Goal: Task Accomplishment & Management: Manage account settings

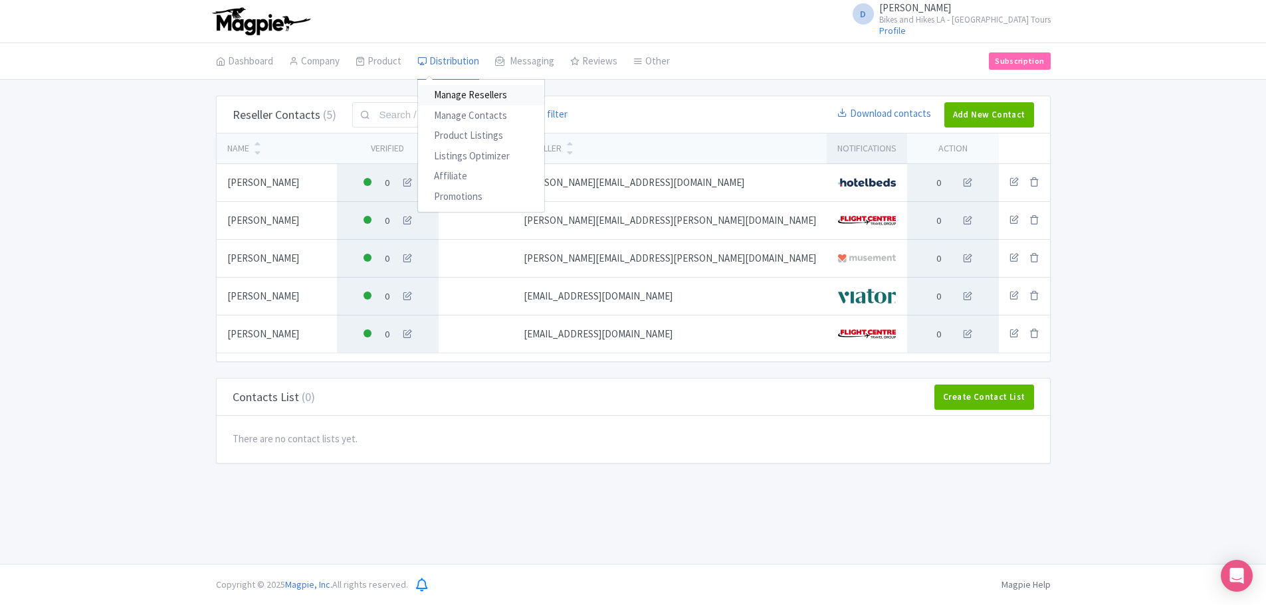
click at [471, 91] on link "Manage Resellers" at bounding box center [481, 95] width 126 height 21
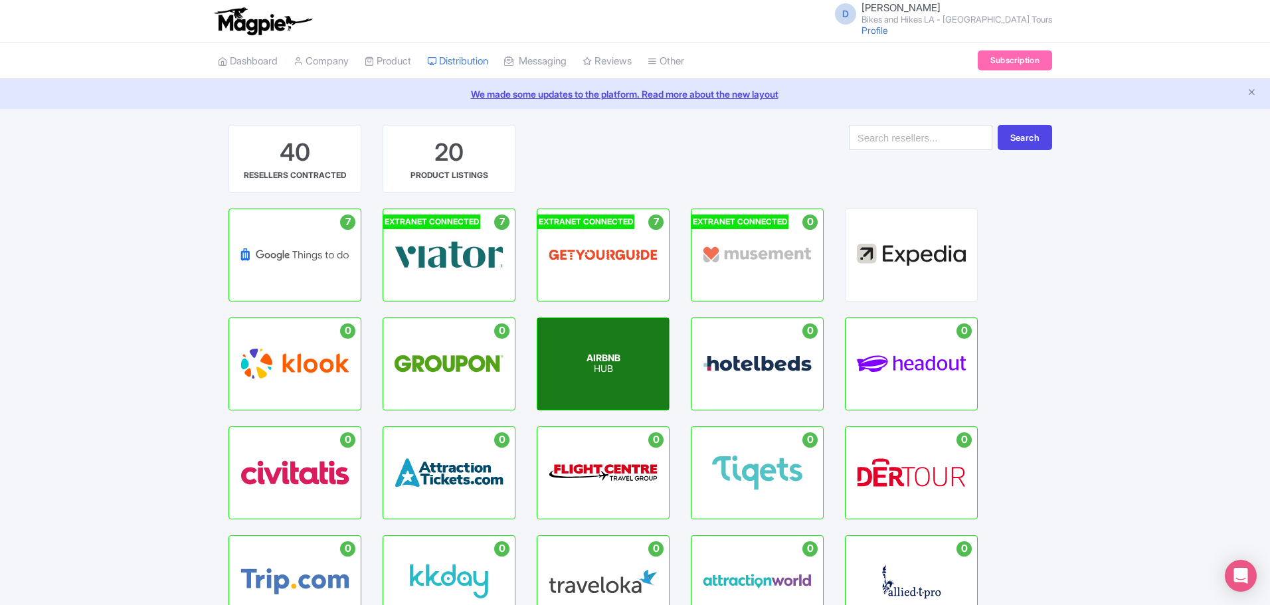
click at [616, 361] on span "AIRBNB" at bounding box center [604, 357] width 34 height 11
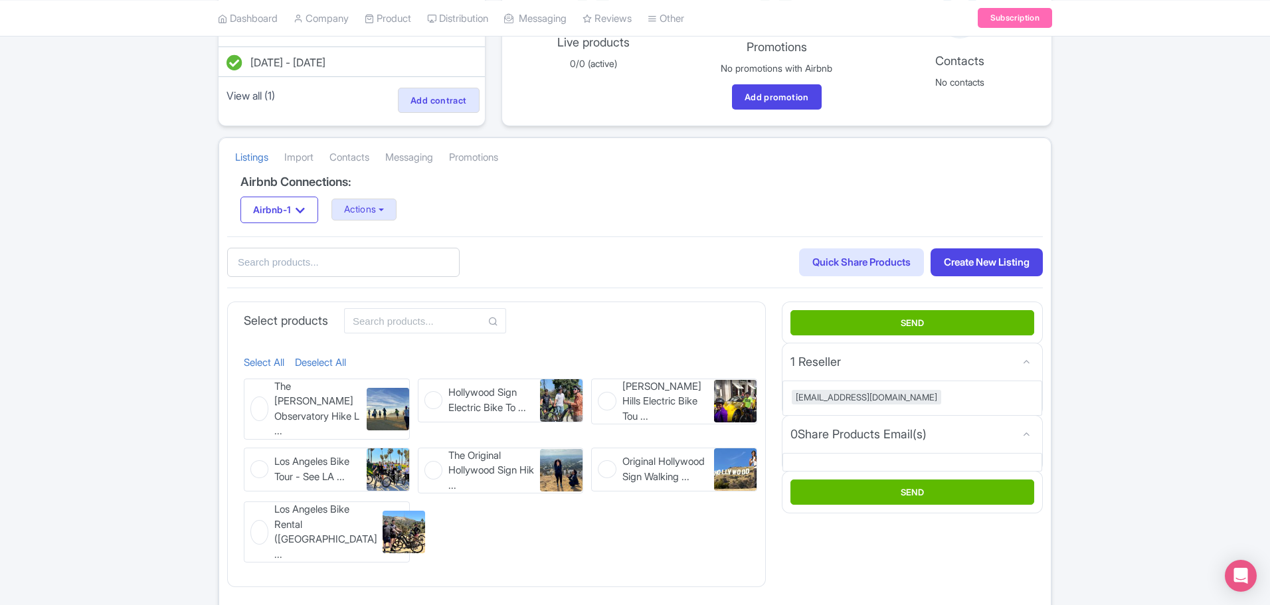
scroll to position [183, 0]
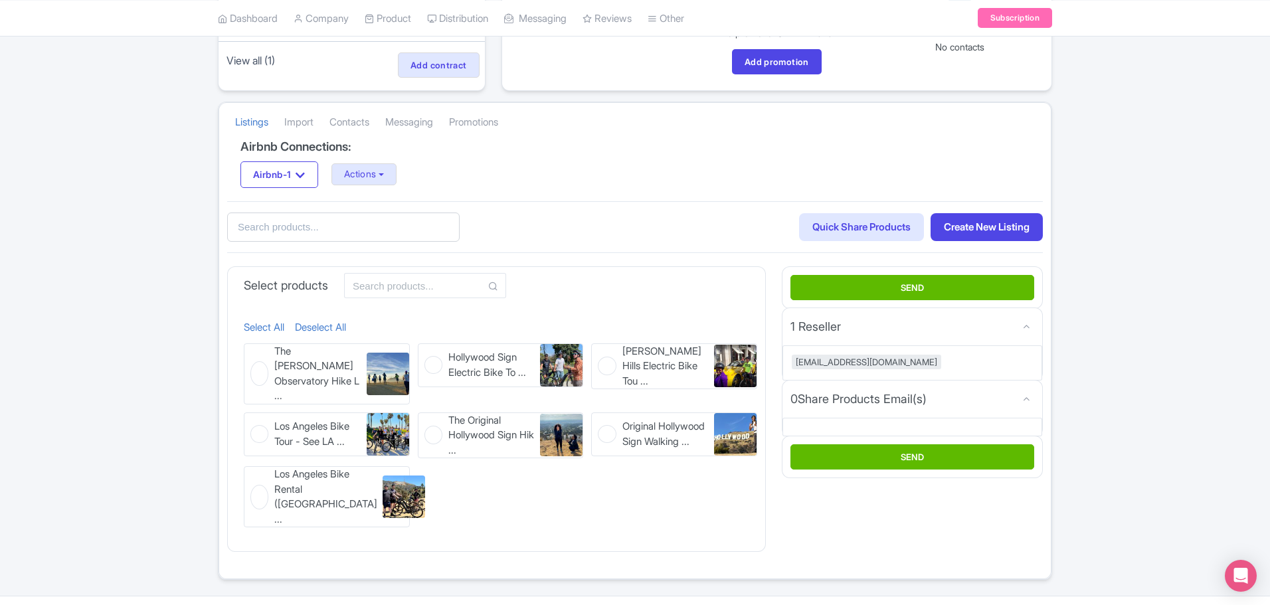
click at [262, 371] on figure "The Griffith Observatory Hike L ... The Griffith Observatory Hike LA Walking To…" at bounding box center [327, 373] width 166 height 61
click at [252, 352] on input "The Griffith Observatory Hike L ... The Griffith Observatory Hike LA Walking To…" at bounding box center [248, 347] width 9 height 9
checkbox input "true"
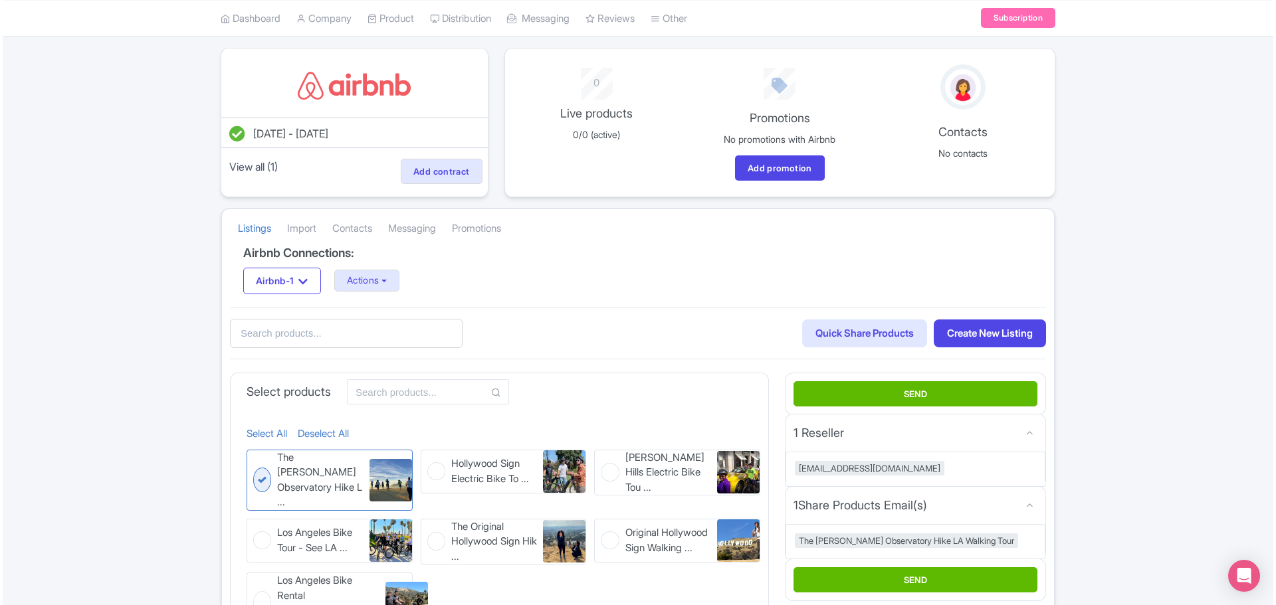
scroll to position [0, 0]
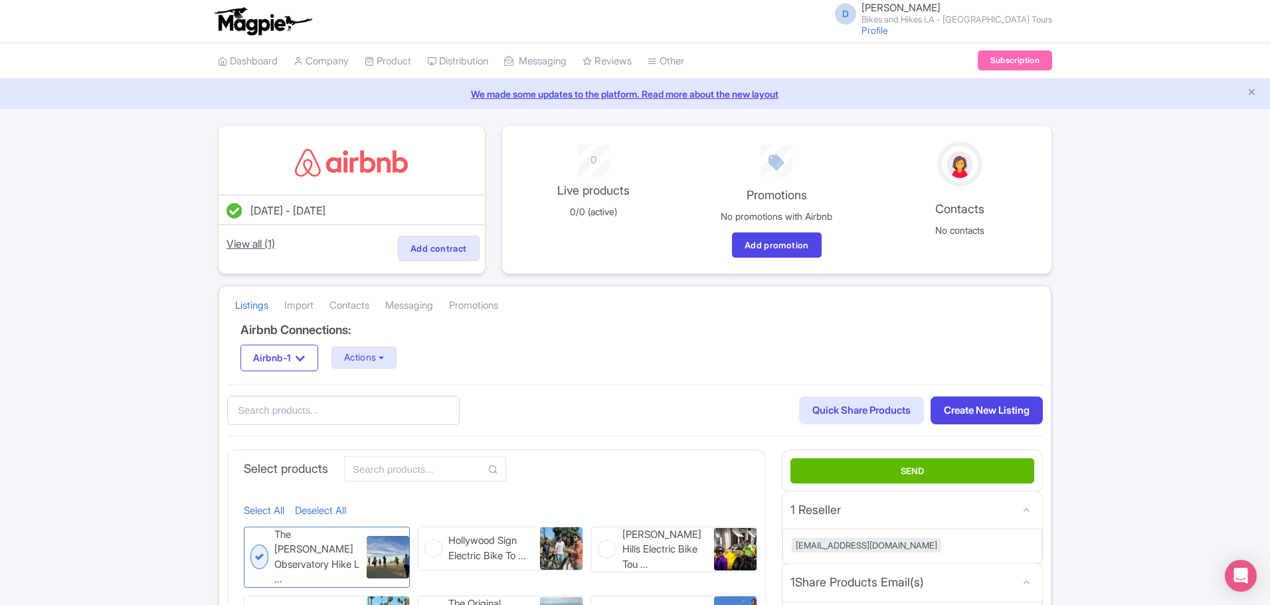
click at [261, 247] on link "View all (1)" at bounding box center [251, 244] width 54 height 19
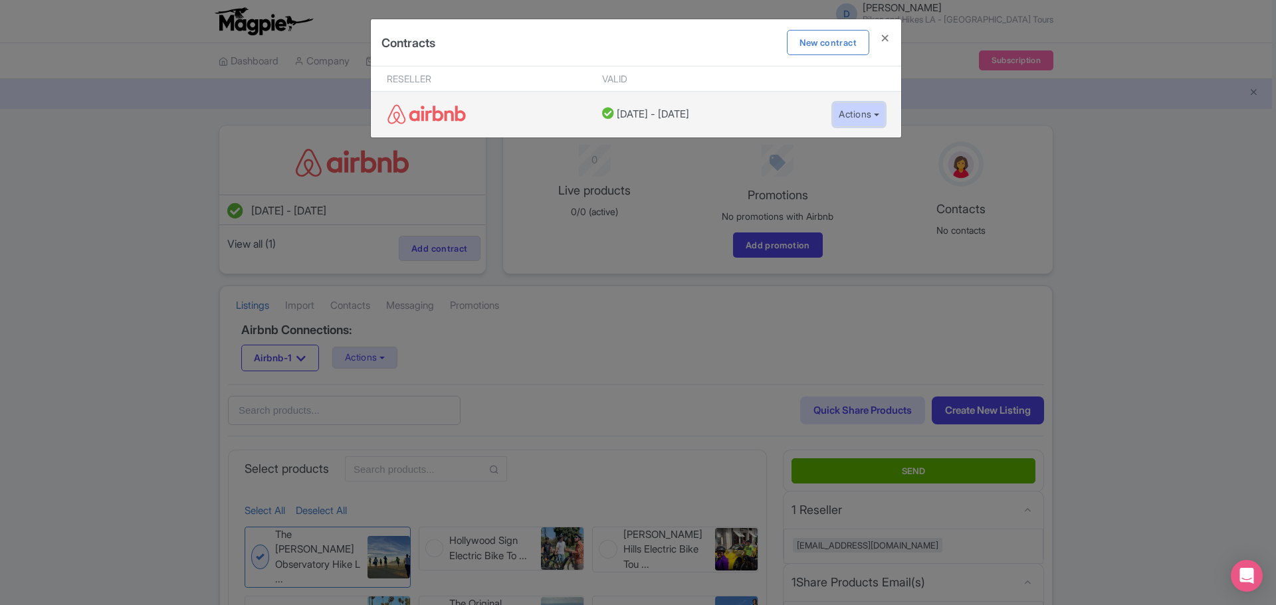
click at [853, 109] on button "Actions" at bounding box center [858, 114] width 52 height 25
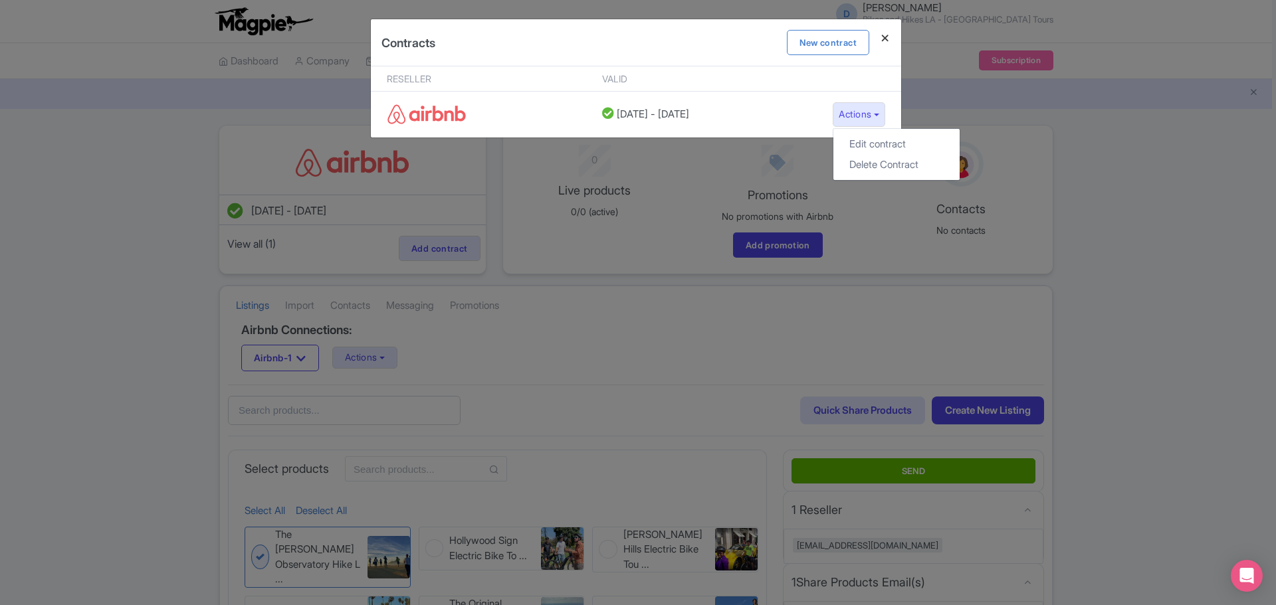
click at [880, 38] on h4 at bounding box center [885, 38] width 32 height 38
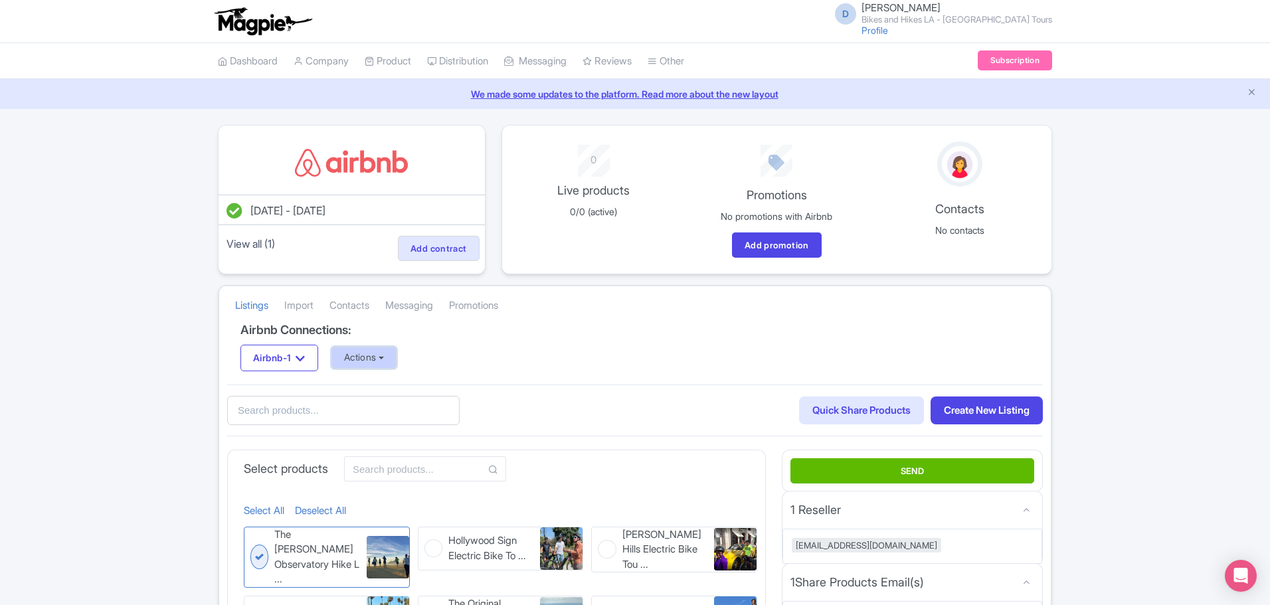
click at [395, 356] on button "Actions" at bounding box center [365, 358] width 66 height 22
click at [434, 385] on link "Update Connection" at bounding box center [417, 386] width 170 height 21
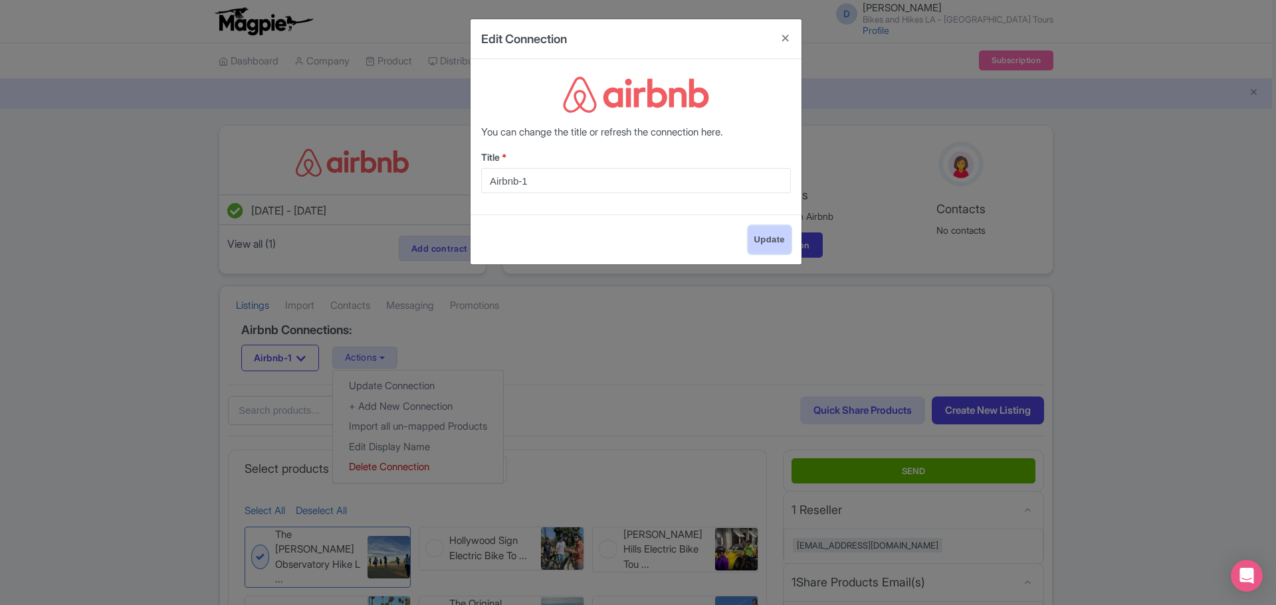
click at [768, 241] on input "Update" at bounding box center [769, 240] width 43 height 28
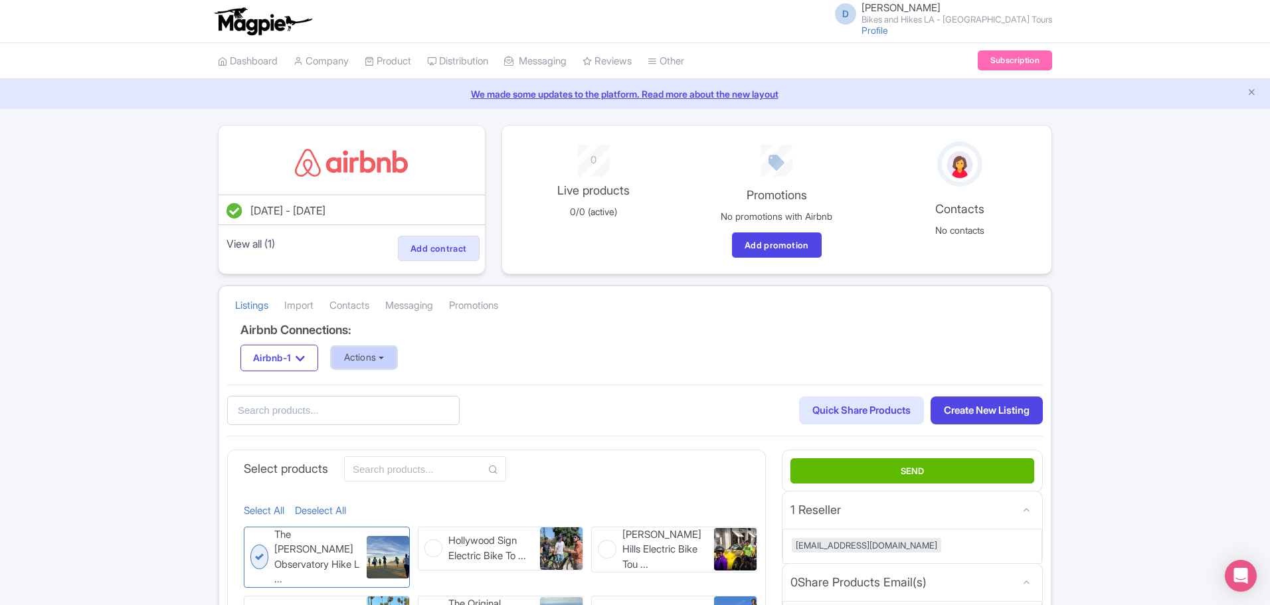
click at [397, 361] on button "Actions" at bounding box center [365, 358] width 66 height 22
click at [490, 423] on link "Import all un-mapped Products" at bounding box center [417, 427] width 170 height 21
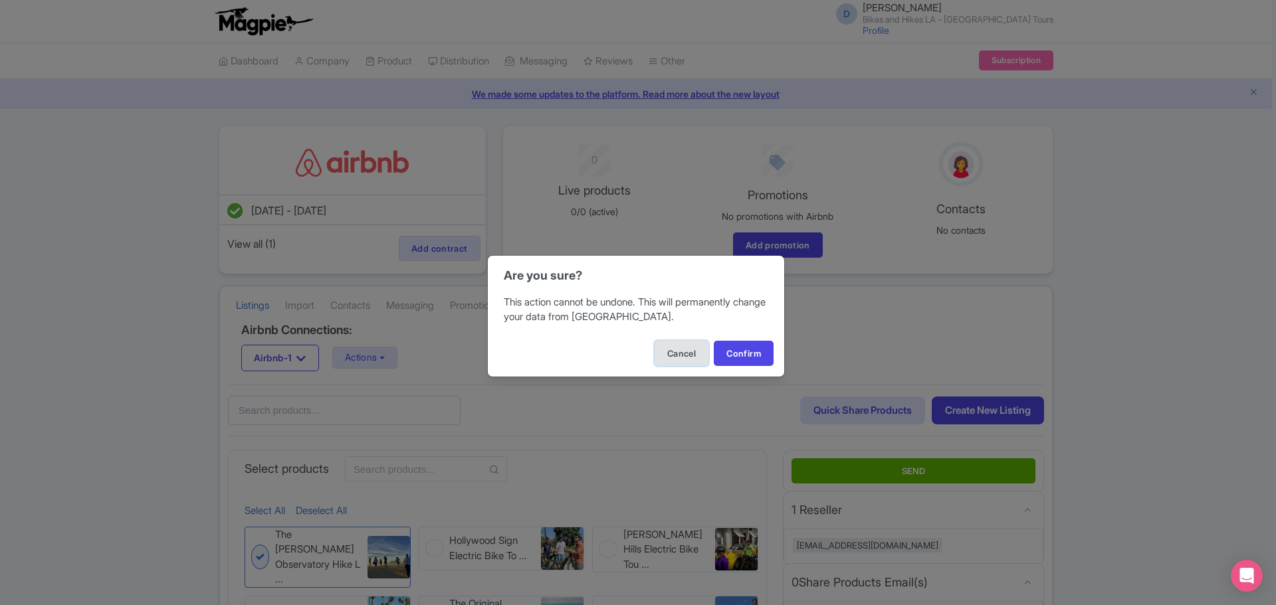
click at [684, 357] on button "Cancel" at bounding box center [681, 353] width 54 height 25
